Goal: Information Seeking & Learning: Understand process/instructions

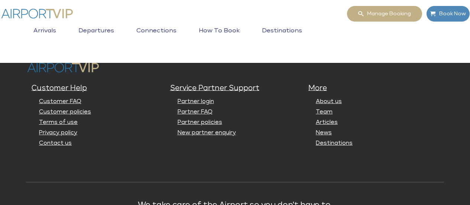
scroll to position [1903, 0]
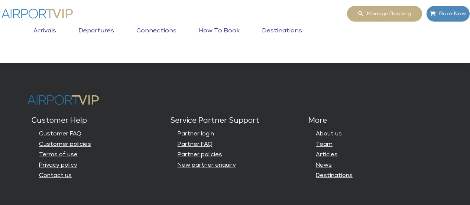
click at [187, 136] on link "Partner login" at bounding box center [196, 134] width 36 height 6
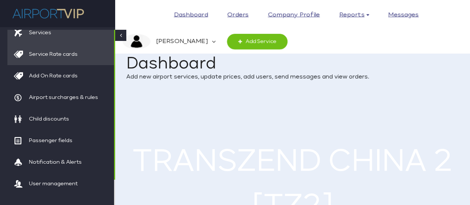
click at [62, 56] on span "Service Rate cards" at bounding box center [53, 54] width 49 height 22
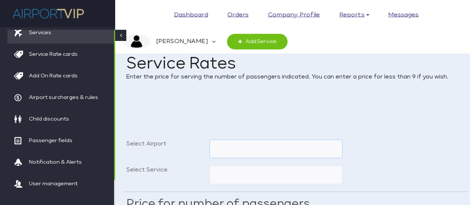
click at [337, 145] on select "Beijing Capital (PEK) Beijing Daxing (PKX) Chengdu Shuangliu (CTU) Chengdu Tian…" at bounding box center [276, 148] width 133 height 19
select select "HGH"
click at [210, 139] on select "Beijing Capital (PEK) Beijing Daxing (PKX) Chengdu Shuangliu (CTU) Chengdu Tian…" at bounding box center [276, 148] width 133 height 19
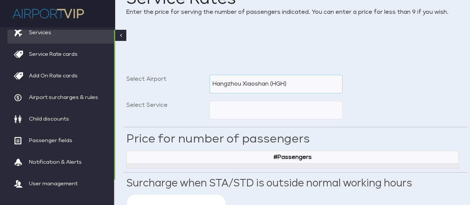
scroll to position [80, 0]
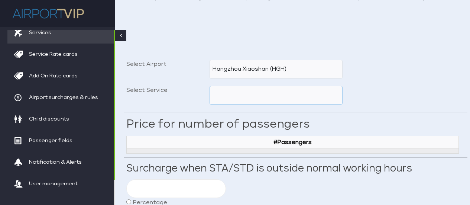
click at [216, 93] on select "Premium Domestic Departure - VIP Lounge International Departure Premium Domesti…" at bounding box center [276, 95] width 133 height 19
select select "PDDEPVL"
click at [210, 86] on select "Premium Domestic Departure - VIP Lounge International Departure Premium Domesti…" at bounding box center [276, 95] width 133 height 19
type input "50"
radio input "true"
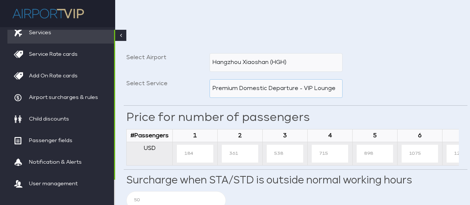
scroll to position [85, 0]
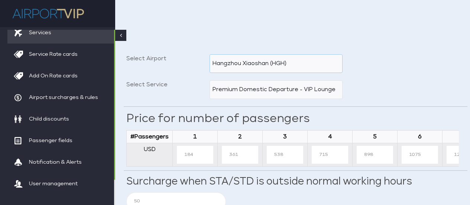
click at [213, 63] on select "Beijing Capital (PEK) Beijing Daxing (PKX) Chengdu Shuangliu (CTU) Chengdu Tian…" at bounding box center [276, 63] width 133 height 19
click at [214, 64] on select "Beijing Capital (PEK) Beijing Daxing (PKX) Chengdu Shuangliu (CTU) Chengdu Tian…" at bounding box center [276, 63] width 133 height 19
drag, startPoint x: 234, startPoint y: 63, endPoint x: 192, endPoint y: 60, distance: 42.5
click at [192, 60] on label "Select Airport" at bounding box center [165, 61] width 83 height 15
